Goal: Ask a question: Seek information or help from site administrators or community

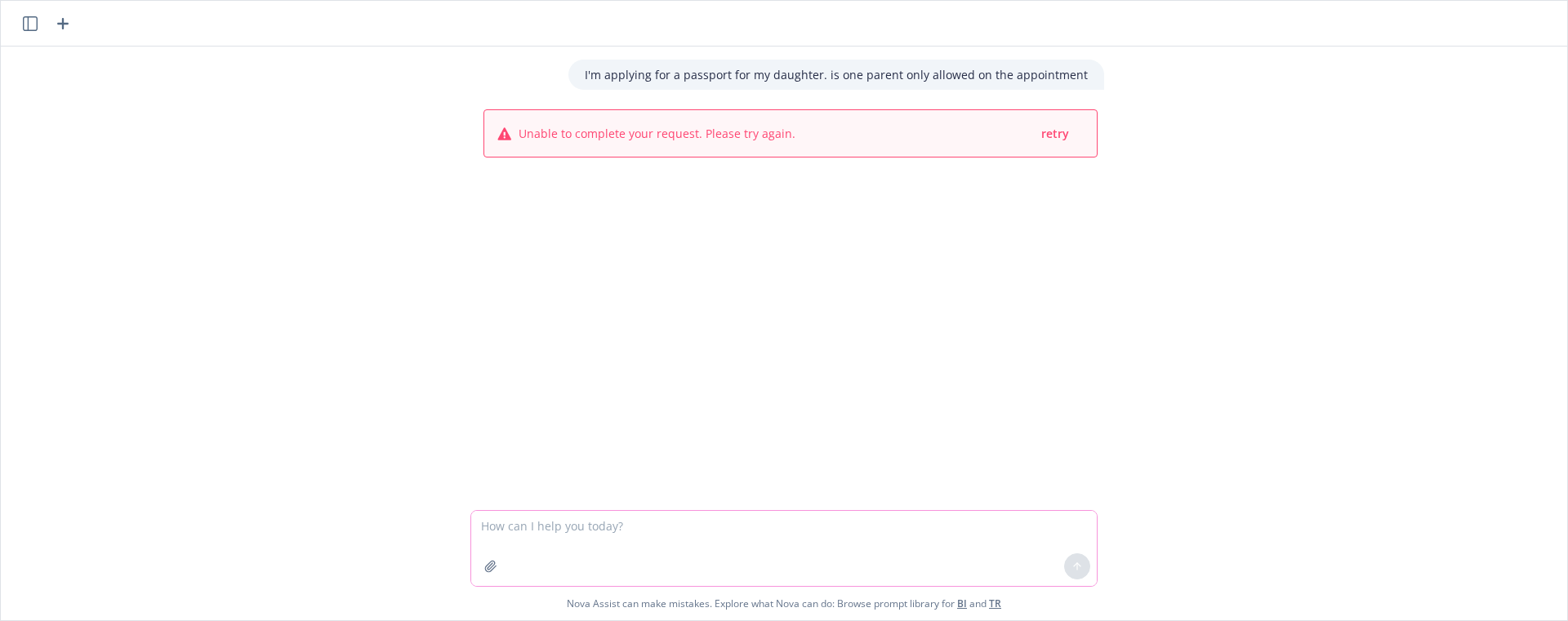
click at [668, 533] on textarea at bounding box center [784, 549] width 626 height 75
type textarea "h"
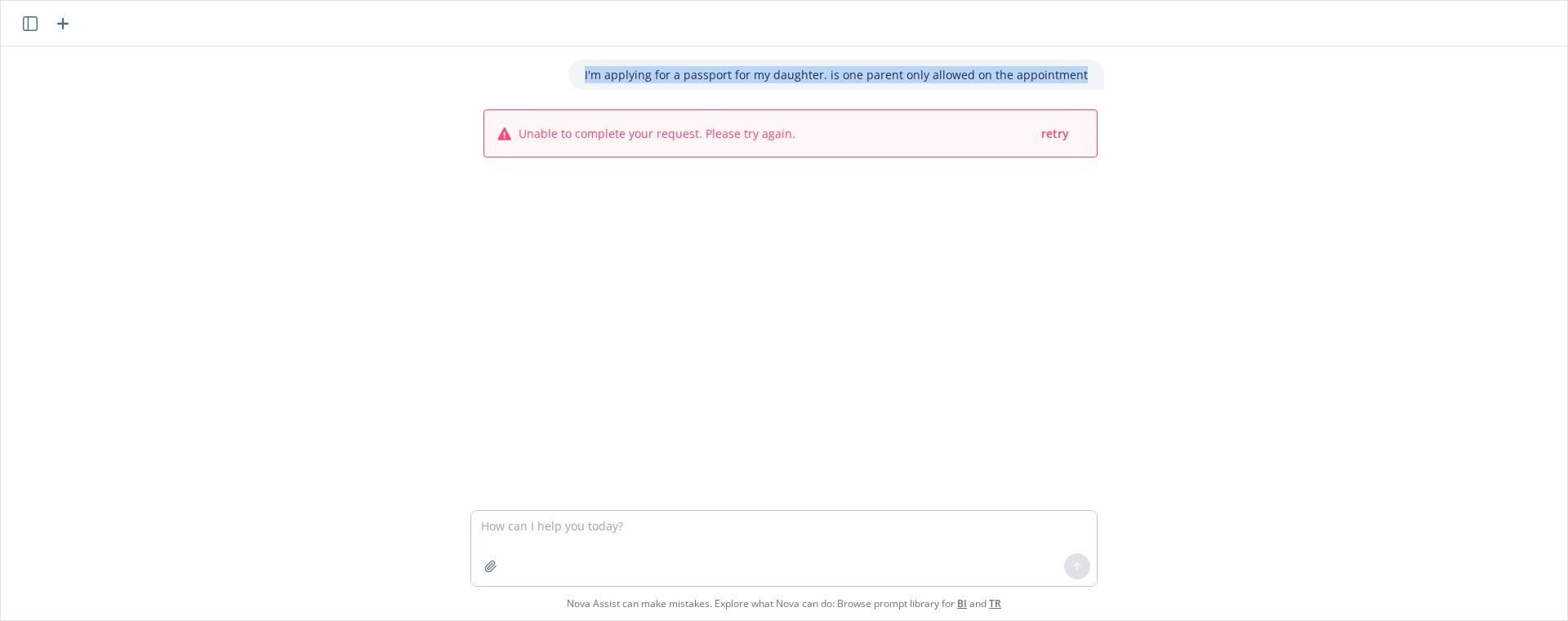
drag, startPoint x: 591, startPoint y: 64, endPoint x: 1090, endPoint y: 123, distance: 502.5
click at [1092, 74] on div "I'm applying for a passport for my daughter. is one parent only allowed on the …" at bounding box center [836, 74] width 536 height 30
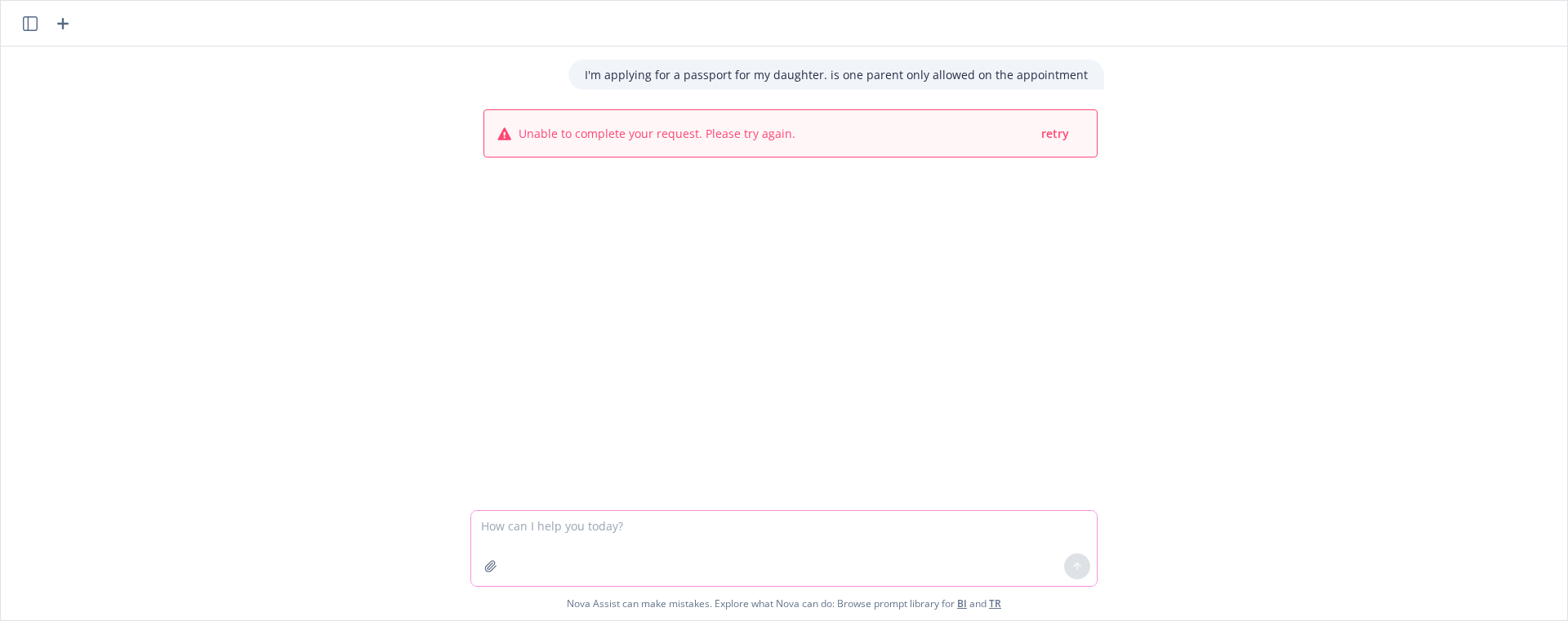
click at [744, 529] on textarea at bounding box center [784, 549] width 626 height 75
paste textarea "NOT_ALLOWED"
drag, startPoint x: 594, startPoint y: 71, endPoint x: 1112, endPoint y: 64, distance: 518.0
click at [1243, 45] on div "I'm applying for a passport for my daughter. is one parent only allowed on the …" at bounding box center [784, 310] width 1566 height 619
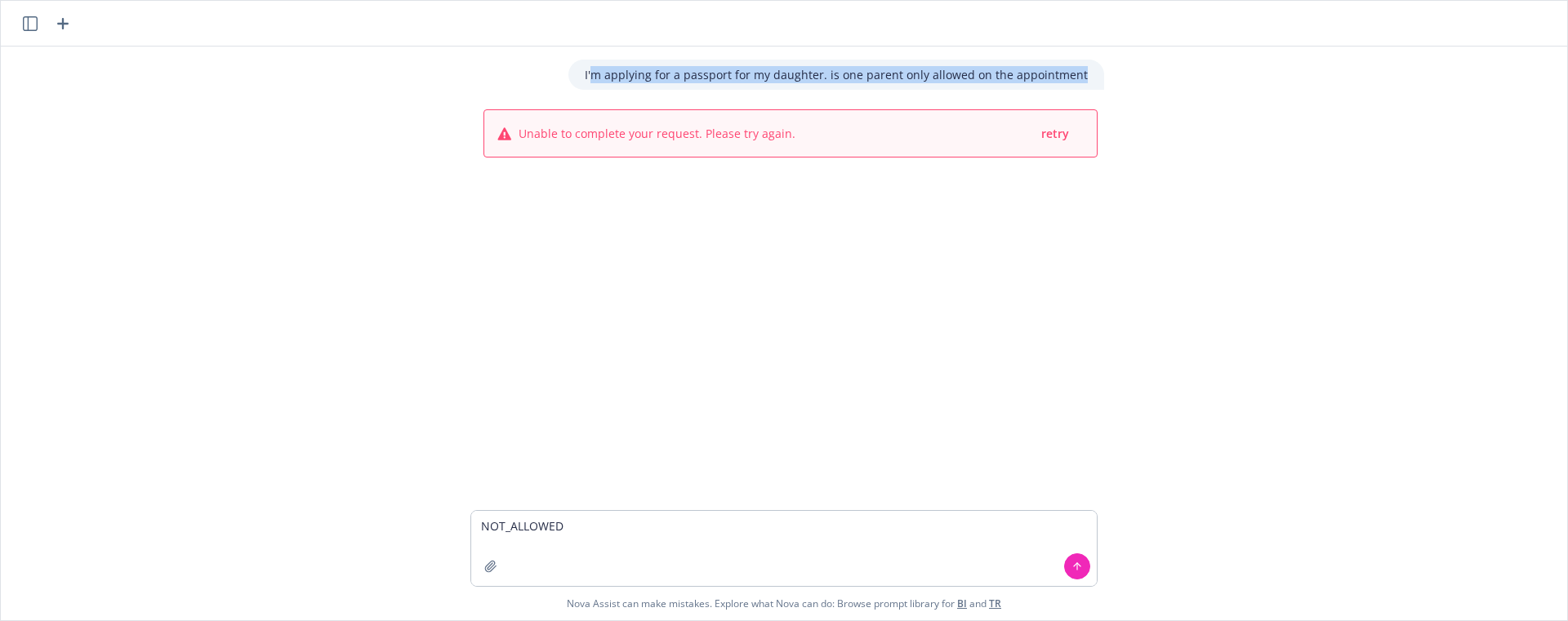
drag, startPoint x: 1084, startPoint y: 73, endPoint x: 600, endPoint y: 74, distance: 484.0
click at [601, 74] on div "I'm applying for a passport for my daughter. is one parent only allowed on the …" at bounding box center [836, 74] width 536 height 30
click at [594, 72] on div "I'm applying for a passport for my daughter. is one parent only allowed on the …" at bounding box center [836, 74] width 536 height 30
copy p "I'm applying for a passport for my daughter. is one parent only allowed on the …"
click at [594, 528] on textarea "NOT_ALLOWED" at bounding box center [784, 549] width 626 height 75
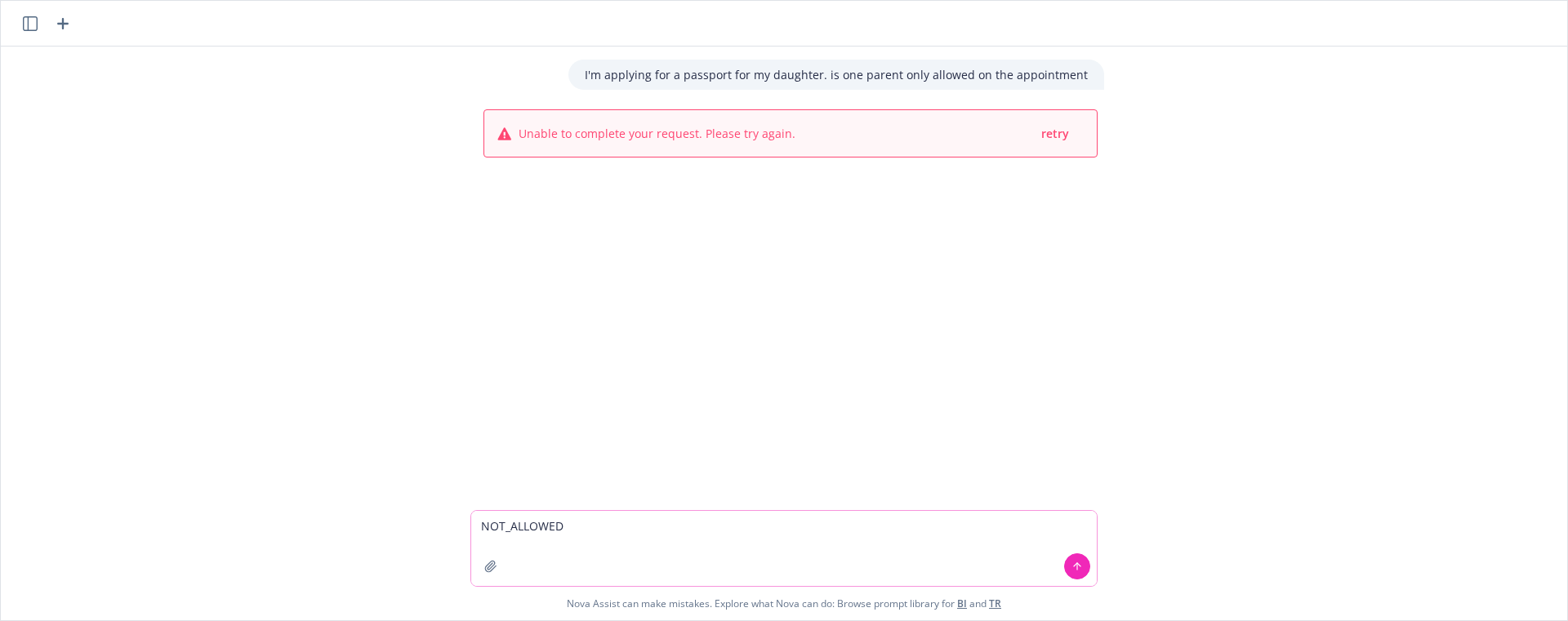
paste textarea "I'm applying for a passport for my daughter. is one parent only allowed on the …"
type textarea "NOT_ALLOWEDI'm applying for a passport for my daughter. is one parent only allo…"
click at [608, 526] on textarea "NOT_ALLOWEDI'm applying for a passport for my daughter. is one parent only allo…" at bounding box center [784, 549] width 626 height 75
paste textarea "I'm applying for a passport for my daughter. is one parent only allowed on the …"
type textarea "I'm applying for a passport for my daughter. is one parent only allowed on the …"
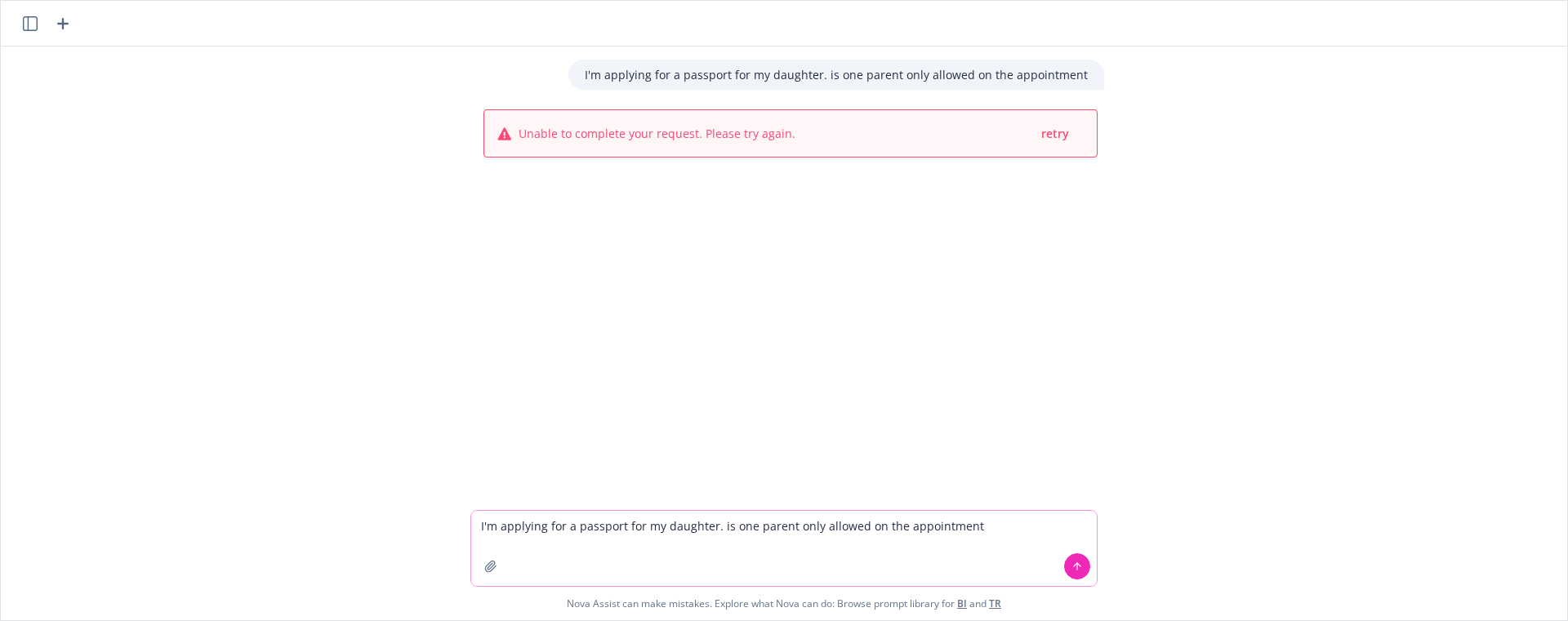
click at [1074, 564] on icon at bounding box center [1076, 566] width 11 height 11
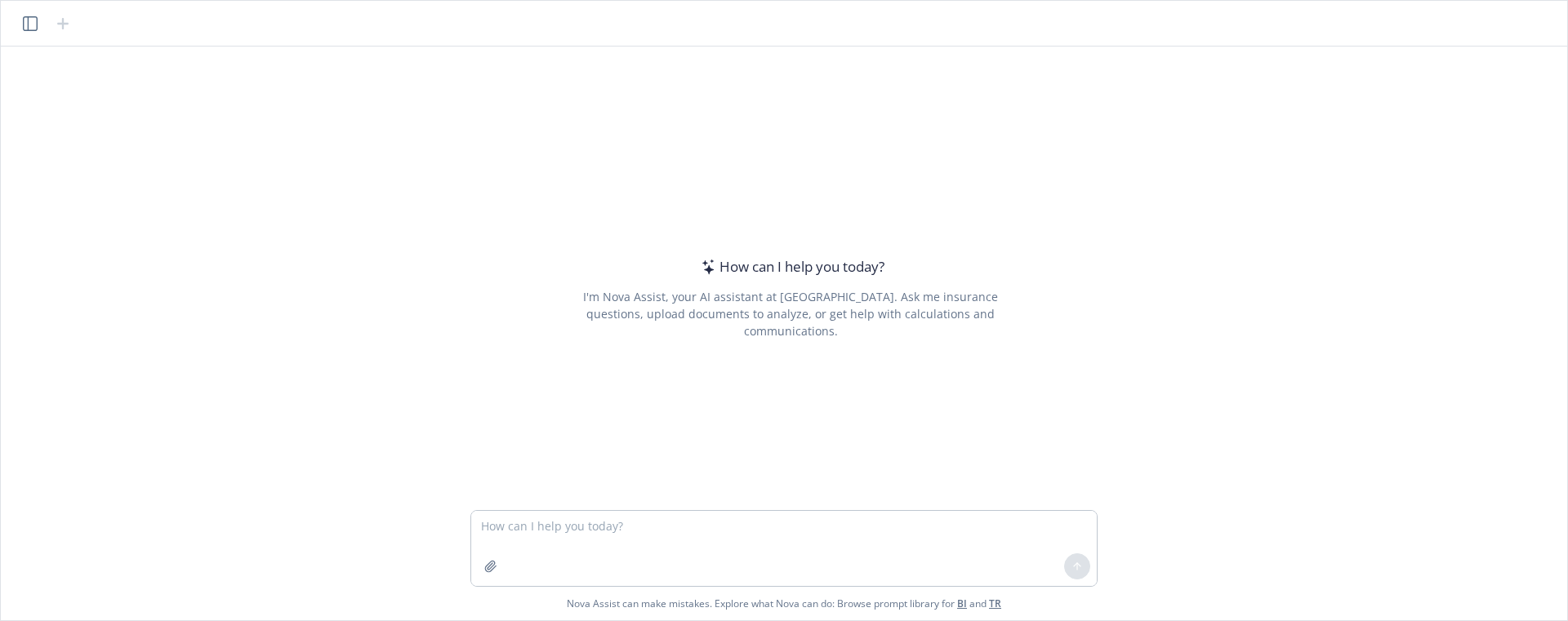
click at [678, 524] on textarea at bounding box center [784, 549] width 626 height 75
type textarea "I'm applying for a passport for my daughter. is one parent only allowed on the …"
